Goal: Task Accomplishment & Management: Complete application form

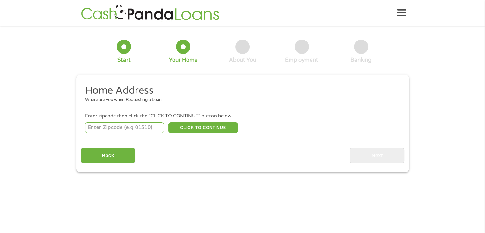
click at [125, 128] on input "number" at bounding box center [124, 127] width 79 height 11
type input "30052"
click at [196, 127] on button "CLICK TO CONTINUE" at bounding box center [203, 127] width 70 height 11
type input "30052"
type input "[GEOGRAPHIC_DATA]"
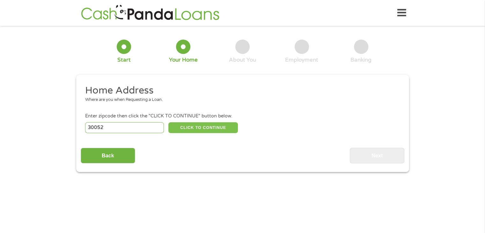
select select "[US_STATE]"
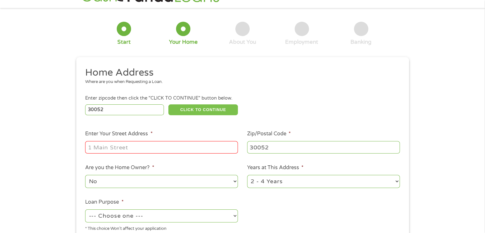
scroll to position [64, 0]
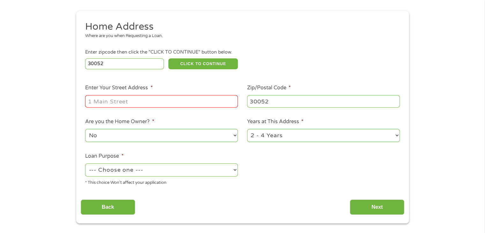
click at [156, 103] on input "Enter Your Street Address *" at bounding box center [161, 101] width 153 height 12
type input "1999 [PERSON_NAME] Trail"
click at [234, 172] on select "--- Choose one --- Pay Bills Debt Consolidation Home Improvement Major Purchase…" at bounding box center [161, 169] width 153 height 13
select select "shorttermcash"
click at [85, 164] on select "--- Choose one --- Pay Bills Debt Consolidation Home Improvement Major Purchase…" at bounding box center [161, 169] width 153 height 13
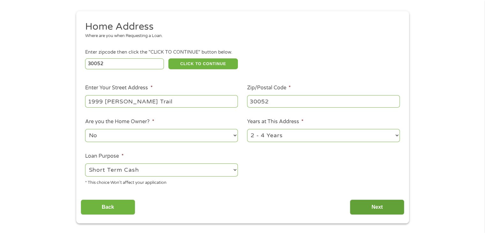
click at [370, 206] on input "Next" at bounding box center [377, 207] width 55 height 16
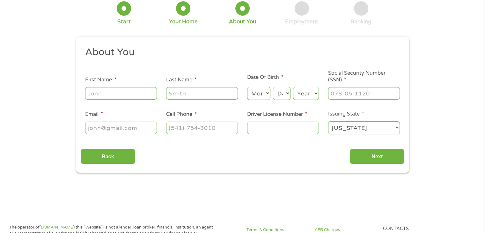
scroll to position [0, 0]
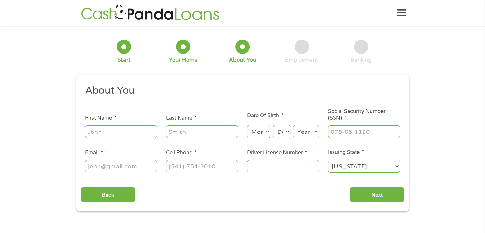
click at [113, 130] on input "First Name *" at bounding box center [121, 131] width 72 height 12
type input "[PERSON_NAME]"
click at [267, 130] on select "Month 1 2 3 4 5 6 7 8 9 10 11 12" at bounding box center [258, 131] width 23 height 13
select select "5"
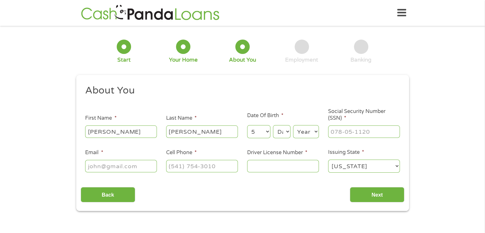
click at [247, 125] on select "Month 1 2 3 4 5 6 7 8 9 10 11 12" at bounding box center [258, 131] width 23 height 13
click at [287, 132] on select "Day 1 2 3 4 5 6 7 8 9 10 11 12 13 14 15 16 17 18 19 20 21 22 23 24 25 26 27 28 …" at bounding box center [281, 131] width 17 height 13
select select "29"
click at [273, 125] on select "Day 1 2 3 4 5 6 7 8 9 10 11 12 13 14 15 16 17 18 19 20 21 22 23 24 25 26 27 28 …" at bounding box center [281, 131] width 17 height 13
click at [306, 133] on select "Year [DATE] 2006 2005 2004 2003 2002 2001 2000 1999 1998 1997 1996 1995 1994 19…" at bounding box center [306, 131] width 26 height 13
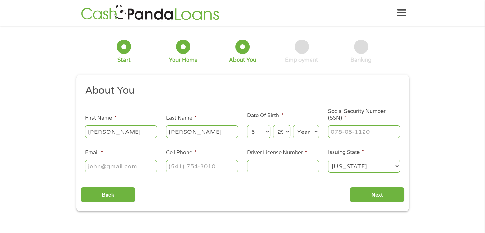
select select "1973"
click at [293, 125] on select "Year [DATE] 2006 2005 2004 2003 2002 2001 2000 1999 1998 1997 1996 1995 1994 19…" at bounding box center [306, 131] width 26 height 13
type input "256-57-5860"
click at [131, 168] on input "Email *" at bounding box center [121, 166] width 72 height 12
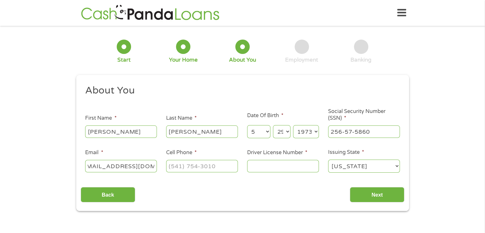
type input "[EMAIL_ADDRESS][DOMAIN_NAME]"
type input "[PHONE_NUMBER]"
type input "033898846"
click at [373, 195] on input "Next" at bounding box center [377, 195] width 55 height 16
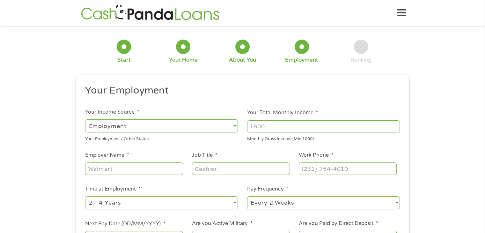
scroll to position [3, 3]
click at [235, 125] on select "--- Choose one --- Employment [DEMOGRAPHIC_DATA] Benefits" at bounding box center [161, 125] width 153 height 13
click at [85, 119] on select "--- Choose one --- Employment [DEMOGRAPHIC_DATA] Benefits" at bounding box center [161, 125] width 153 height 13
click at [235, 126] on select "--- Choose one --- Employment [DEMOGRAPHIC_DATA] Benefits" at bounding box center [161, 125] width 153 height 13
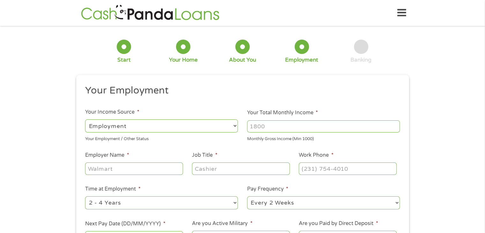
click at [281, 124] on input "Your Total Monthly Income *" at bounding box center [323, 126] width 153 height 12
click at [395, 125] on input "1000" at bounding box center [323, 126] width 153 height 12
click at [394, 124] on input "1001" at bounding box center [323, 126] width 153 height 12
click at [394, 128] on input "1000" at bounding box center [323, 126] width 153 height 12
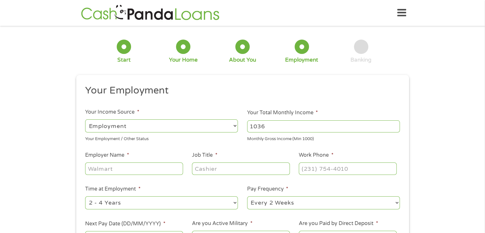
click at [394, 123] on input "1036" at bounding box center [323, 126] width 153 height 12
type input "1"
type input "4200"
type input "Southeast Exterior Solutions"
type input "Estimator"
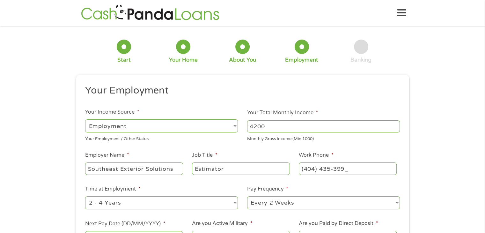
type input "[PHONE_NUMBER]"
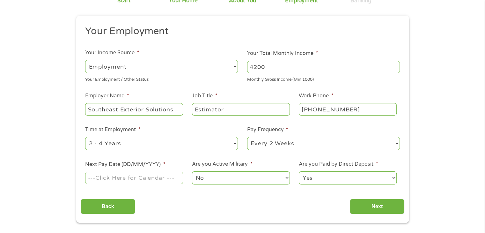
scroll to position [64, 0]
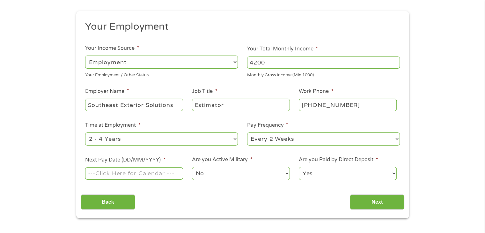
click at [234, 139] on select "--- Choose one --- 1 Year or less 1 - 2 Years 2 - 4 Years Over 4 Years" at bounding box center [161, 138] width 153 height 13
select select "12months"
click at [85, 133] on select "--- Choose one --- 1 Year or less 1 - 2 Years 2 - 4 Years Over 4 Years" at bounding box center [161, 138] width 153 height 13
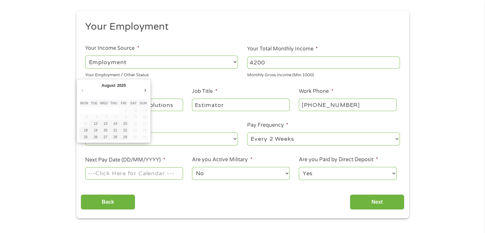
click at [136, 171] on input "Next Pay Date (DD/MM/YYYY) *" at bounding box center [134, 173] width 98 height 12
type input "[DATE]"
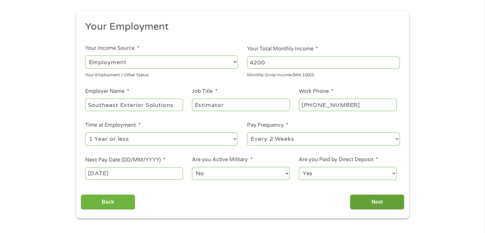
click at [382, 204] on input "Next" at bounding box center [377, 202] width 55 height 16
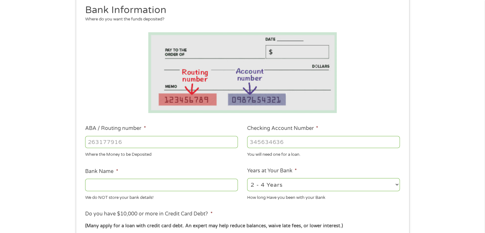
scroll to position [96, 0]
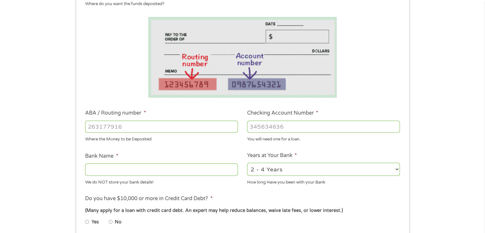
click at [142, 125] on input "ABA / Routing number *" at bounding box center [161, 127] width 153 height 12
type input "261071315"
type input "DELTA COMMUNITY CU"
type input "261071315"
type input "10003867949"
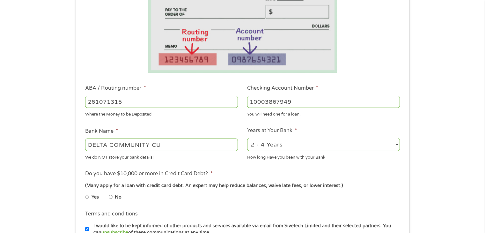
scroll to position [159, 0]
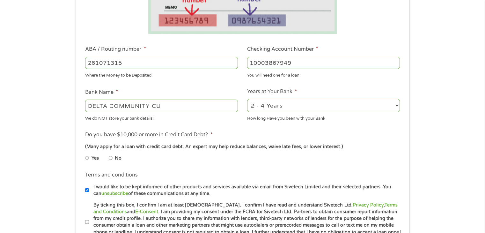
click at [111, 157] on input "No" at bounding box center [111, 158] width 4 height 10
radio input "true"
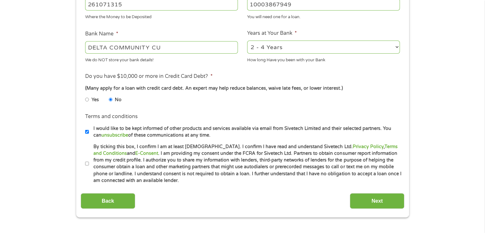
scroll to position [223, 0]
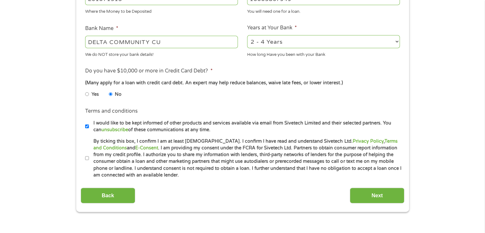
click at [88, 158] on input "By ticking this box, I confirm I am at least [DEMOGRAPHIC_DATA]. I confirm I ha…" at bounding box center [87, 158] width 4 height 10
checkbox input "true"
click at [86, 126] on input "I would like to be kept informed of other products and services available via e…" at bounding box center [87, 126] width 4 height 10
checkbox input "false"
click at [375, 194] on input "Next" at bounding box center [377, 196] width 55 height 16
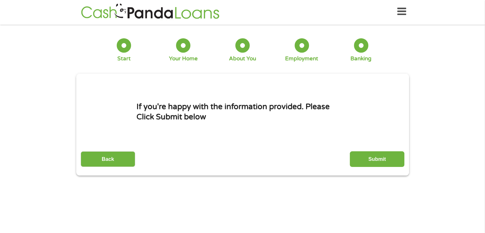
scroll to position [0, 0]
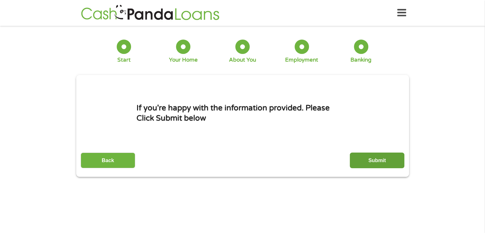
click at [377, 160] on input "Submit" at bounding box center [377, 160] width 55 height 16
